Goal: Register for event/course

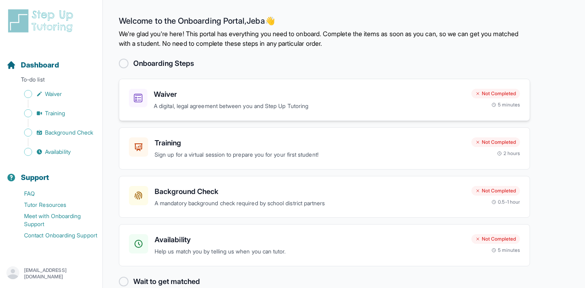
click at [272, 100] on h3 "Waiver" at bounding box center [309, 94] width 311 height 11
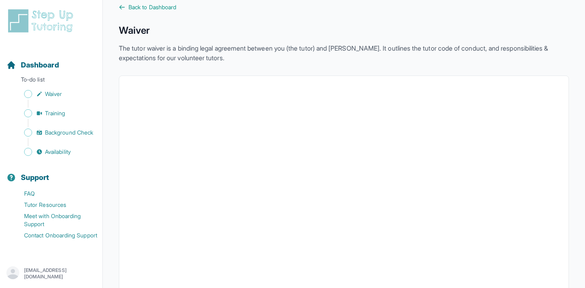
scroll to position [12, 0]
click at [132, 9] on span "Back to Dashboard" at bounding box center [153, 8] width 48 height 8
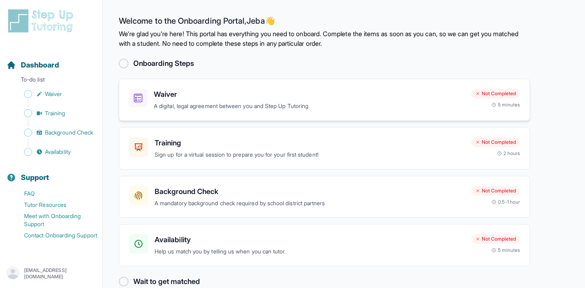
scroll to position [15, 0]
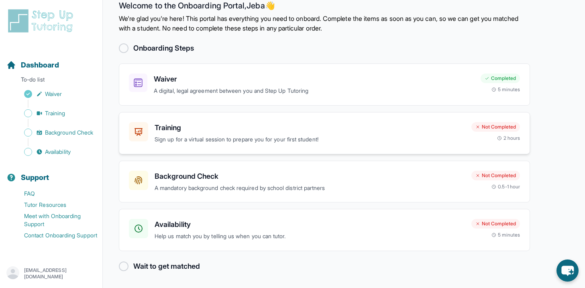
click at [219, 144] on div "Training Sign up for a virtual session to prepare you for your first student! N…" at bounding box center [324, 133] width 411 height 42
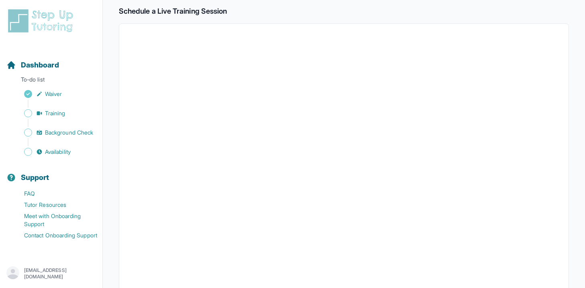
scroll to position [136, 0]
